Goal: Communication & Community: Answer question/provide support

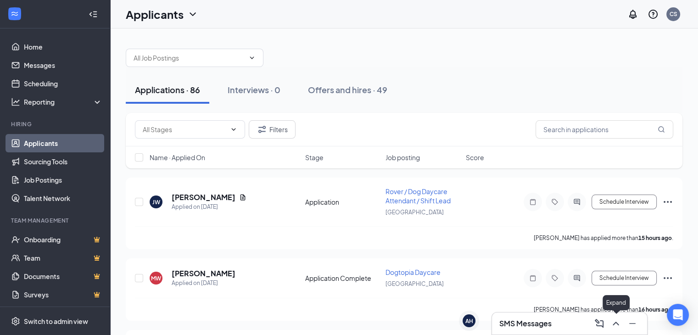
click at [621, 323] on icon "ChevronUp" at bounding box center [616, 323] width 11 height 11
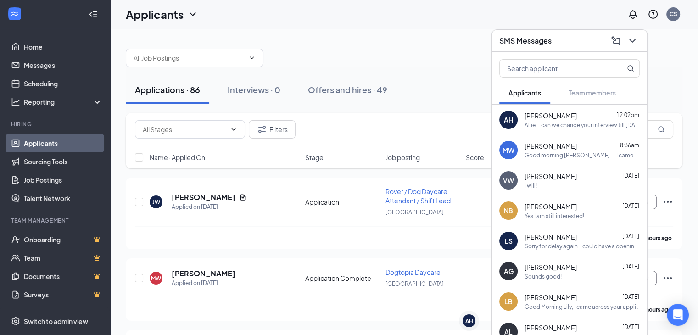
click at [558, 9] on div "Applicants CS" at bounding box center [404, 14] width 588 height 28
click at [630, 44] on icon "ChevronDown" at bounding box center [632, 40] width 11 height 11
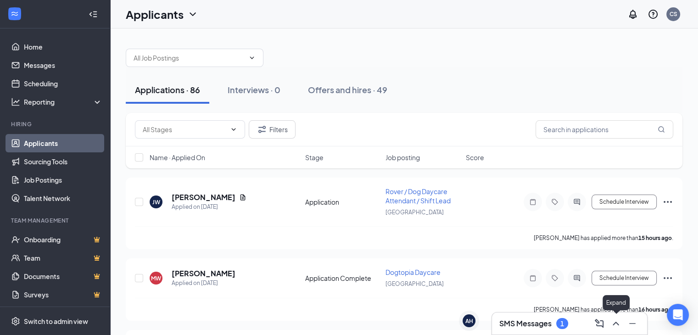
click at [615, 325] on icon "ChevronUp" at bounding box center [616, 323] width 11 height 11
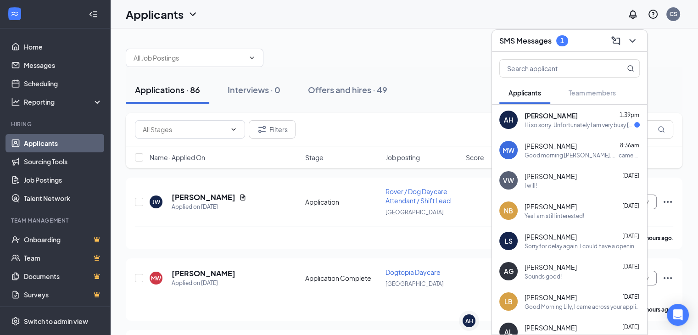
click at [552, 128] on div "Hi so sorry. Unfortunately I am very busy tomorrow and Thursday. But any time F…" at bounding box center [580, 125] width 110 height 8
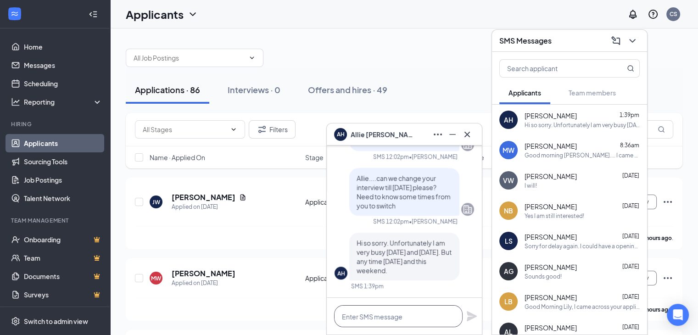
click at [359, 318] on textarea at bounding box center [398, 316] width 129 height 22
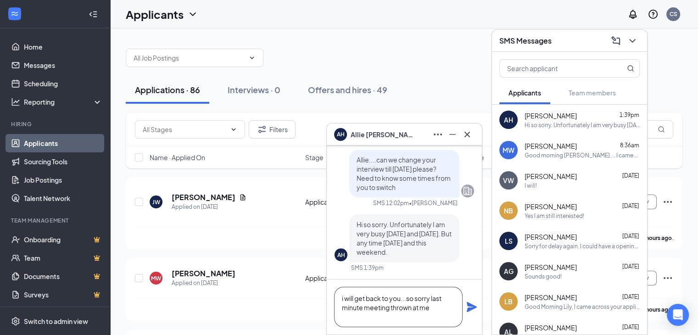
type textarea "i will get back to you...so sorry last minute meeting thrown at me"
click at [479, 305] on div "i will get back to you...so sorry last minute meeting thrown at me" at bounding box center [404, 307] width 155 height 55
click at [471, 310] on icon "Plane" at bounding box center [472, 307] width 10 height 10
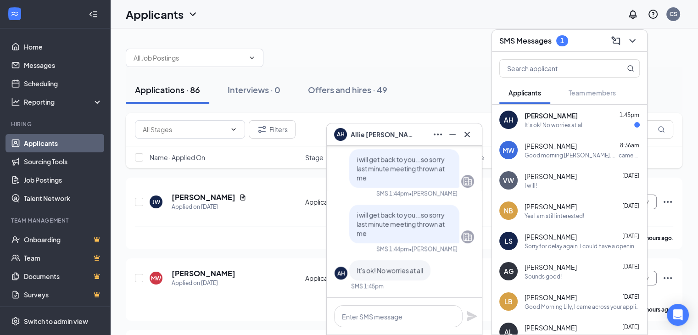
click at [579, 124] on div "It's ok! No worries at all" at bounding box center [554, 125] width 59 height 8
click at [470, 130] on icon "Cross" at bounding box center [467, 134] width 11 height 11
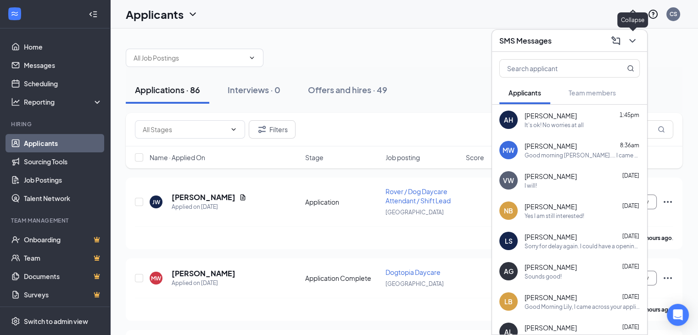
click at [629, 39] on icon "ChevronDown" at bounding box center [632, 40] width 11 height 11
